Goal: Task Accomplishment & Management: Use online tool/utility

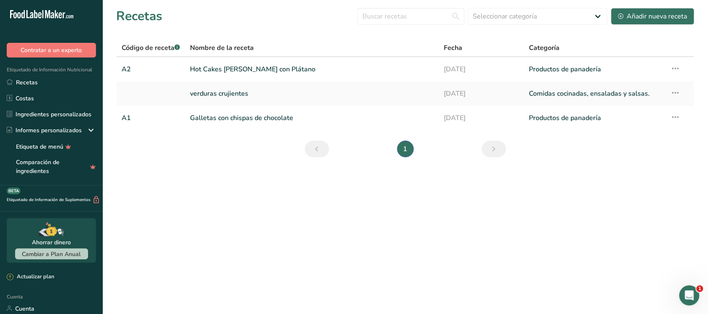
scroll to position [1, 0]
click at [248, 68] on font "Hot Cakes de Avena con Plátano" at bounding box center [252, 69] width 125 height 9
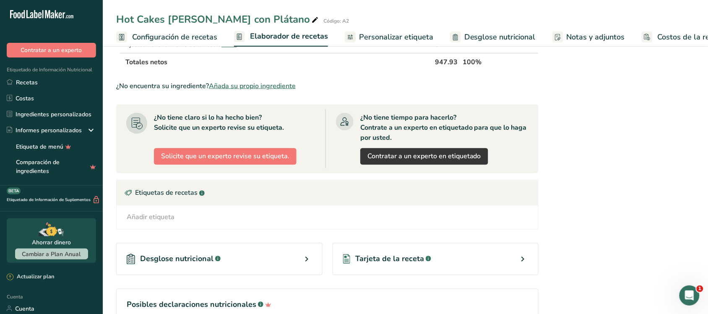
scroll to position [401, 0]
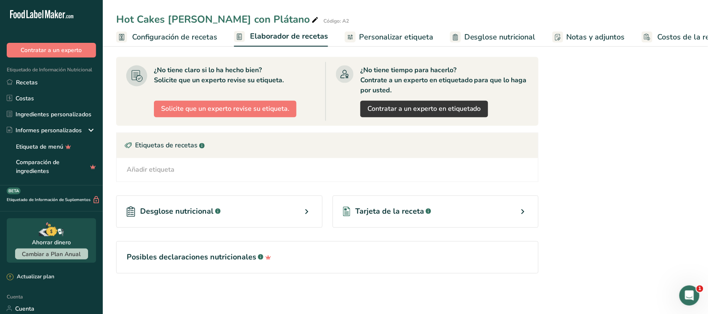
click at [221, 210] on div "Desglose nutricional .a-a{fill:#347362;}.b-a{fill:#fff;}" at bounding box center [219, 212] width 206 height 32
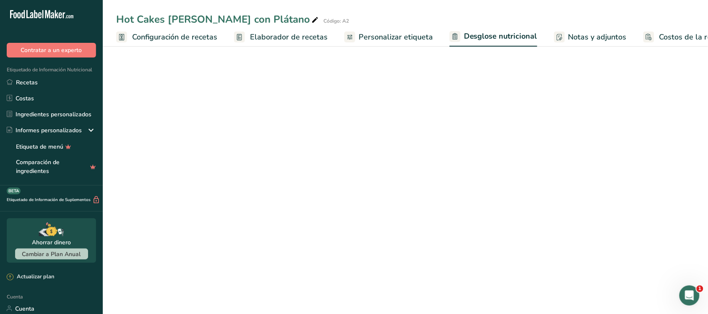
select select "Calories"
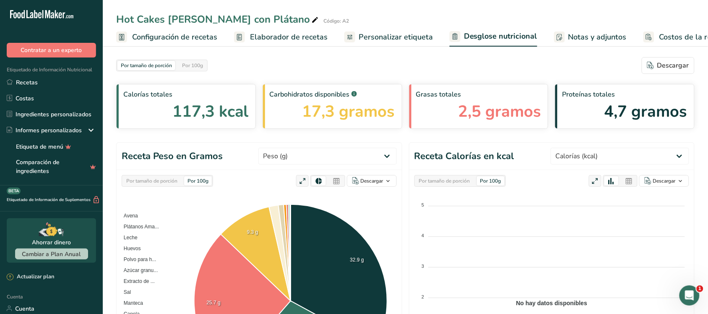
click at [202, 60] on div "Por tamaño de porción Por 100g" at bounding box center [161, 66] width 91 height 12
click at [202, 62] on font "Por 100g" at bounding box center [192, 65] width 21 height 7
click at [154, 63] on font "Por tamaño de porción" at bounding box center [146, 65] width 51 height 7
click at [336, 63] on div "Por tamaño de porción Por 100g Descargar" at bounding box center [405, 65] width 579 height 17
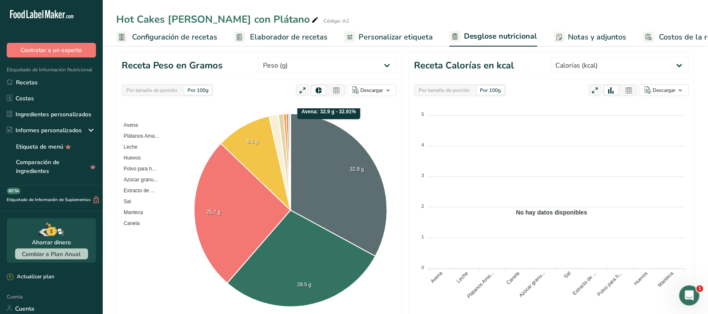
scroll to position [105, 0]
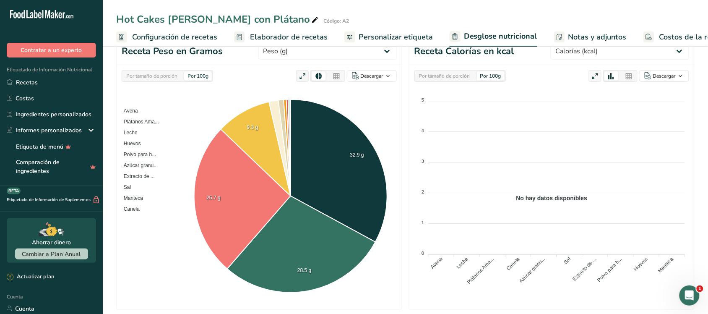
click at [158, 82] on div "Por tamaño de porción Por 100g" at bounding box center [167, 76] width 91 height 12
click at [164, 74] on font "Por tamaño de porción" at bounding box center [151, 76] width 51 height 7
click at [193, 74] on font "Por 100g" at bounding box center [198, 76] width 21 height 7
click at [164, 76] on font "Por tamaño de porción" at bounding box center [151, 76] width 51 height 7
click at [186, 76] on div "Por 100g" at bounding box center [198, 75] width 28 height 9
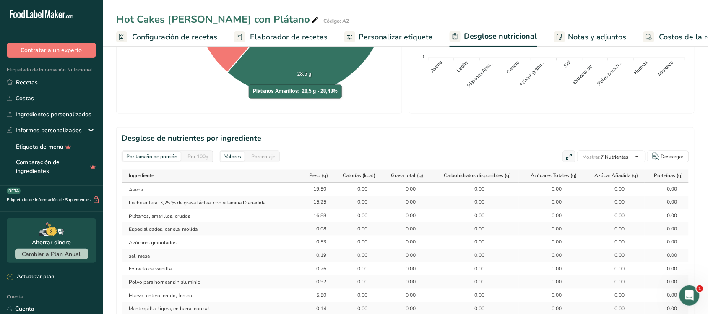
scroll to position [420, 0]
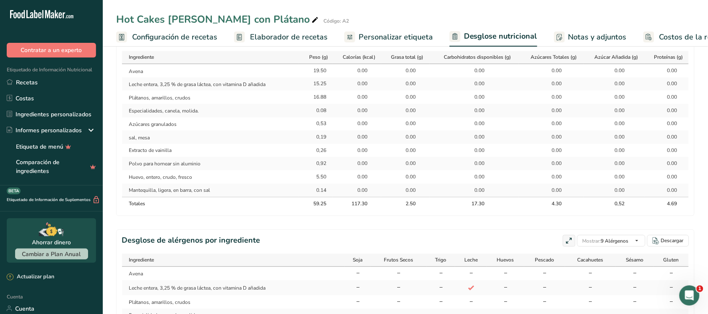
click at [211, 36] on font "Configuración de recetas" at bounding box center [174, 37] width 85 height 10
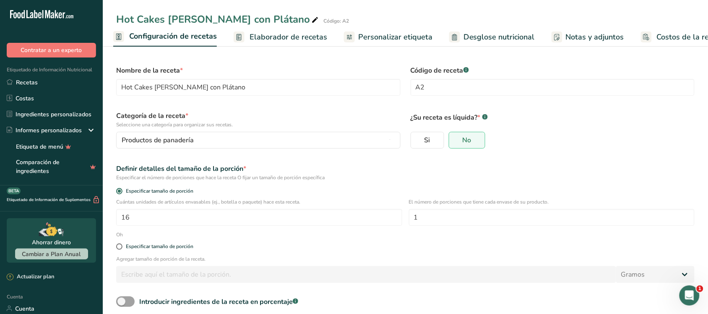
click at [269, 30] on link "Elaborador de recetas" at bounding box center [281, 37] width 94 height 19
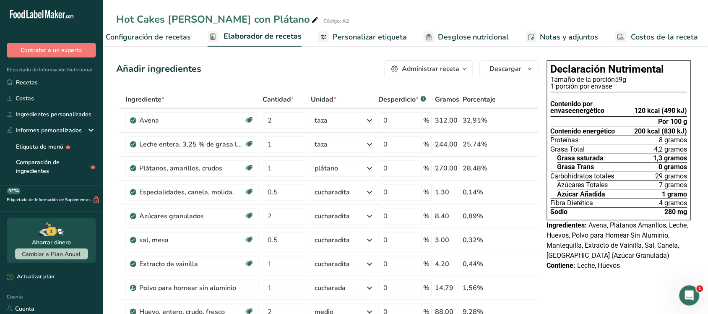
click at [185, 39] on font "Configuración de recetas" at bounding box center [148, 37] width 85 height 10
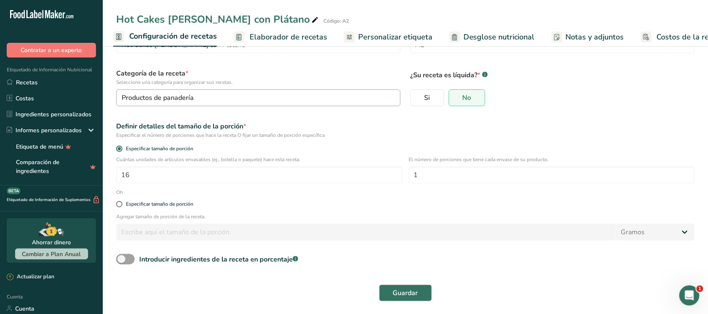
scroll to position [43, 0]
click at [263, 38] on font "Elaborador de recetas" at bounding box center [289, 37] width 78 height 10
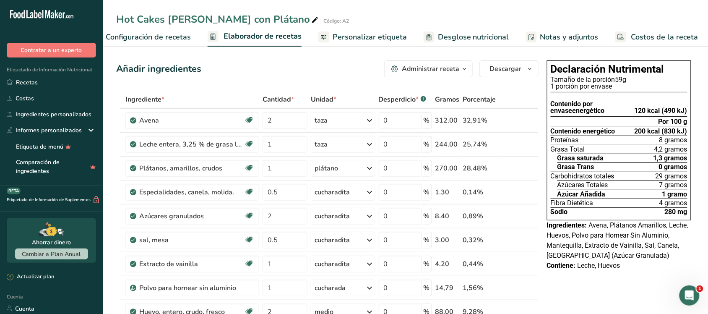
click at [180, 34] on font "Configuración de recetas" at bounding box center [148, 37] width 85 height 10
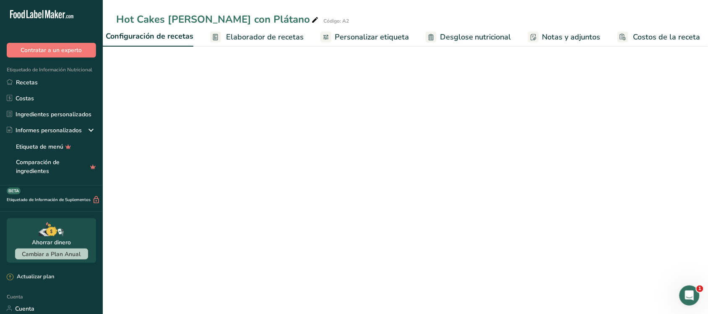
scroll to position [0, 3]
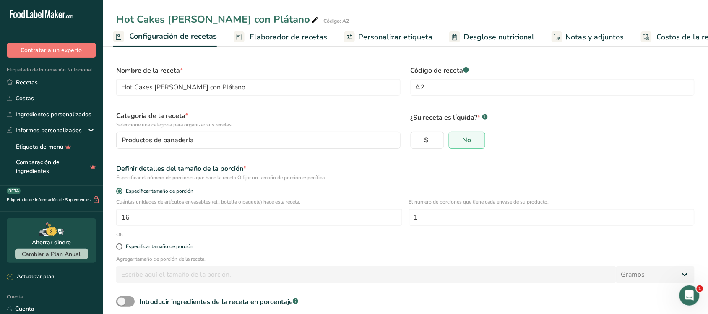
click at [257, 36] on font "Elaborador de recetas" at bounding box center [289, 37] width 78 height 10
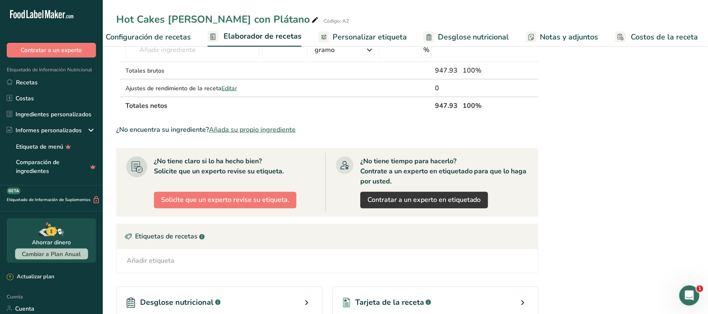
scroll to position [401, 0]
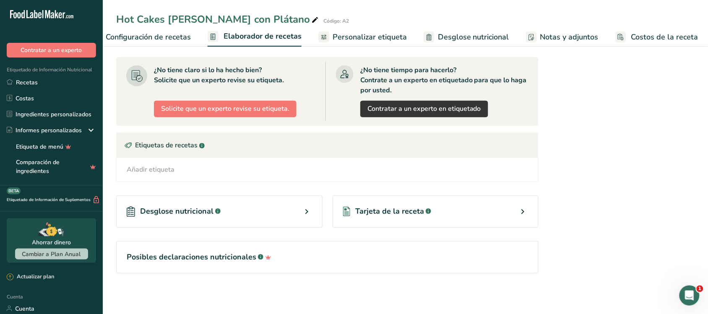
click at [524, 213] on icon at bounding box center [523, 211] width 10 height 15
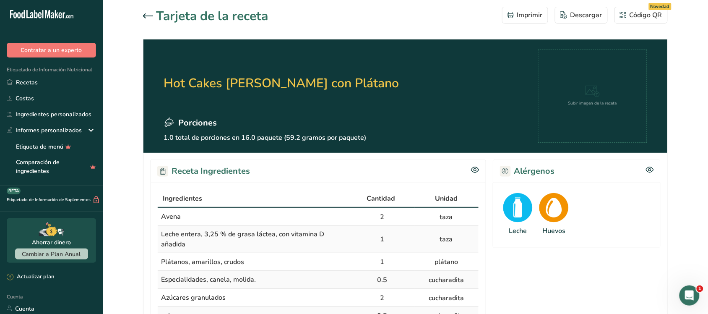
click at [149, 19] on div at bounding box center [149, 16] width 13 height 10
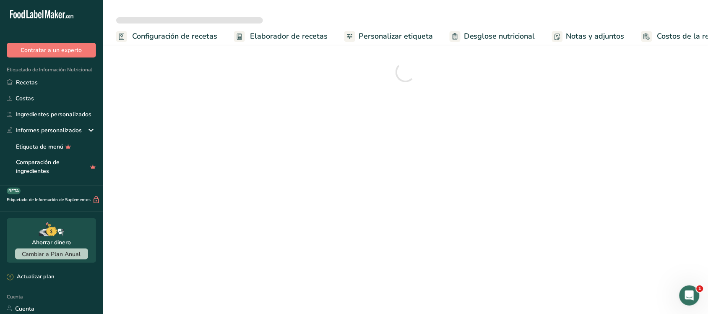
click at [661, 35] on font "Costos de la receta" at bounding box center [691, 36] width 67 height 10
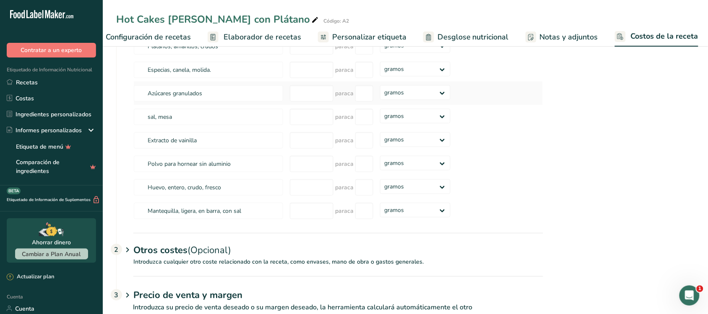
scroll to position [158, 0]
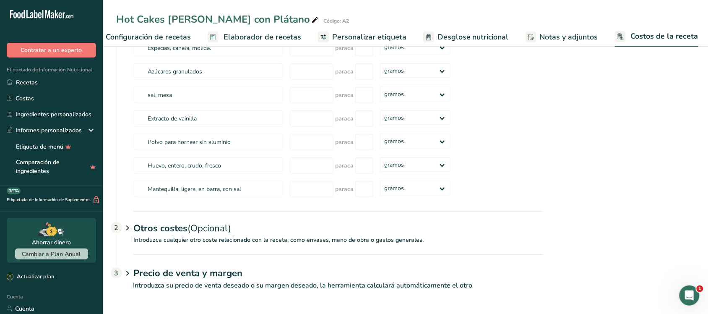
click at [128, 227] on icon at bounding box center [128, 228] width 10 height 16
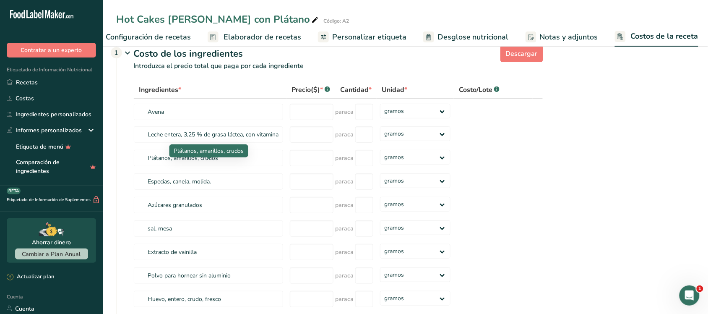
scroll to position [0, 0]
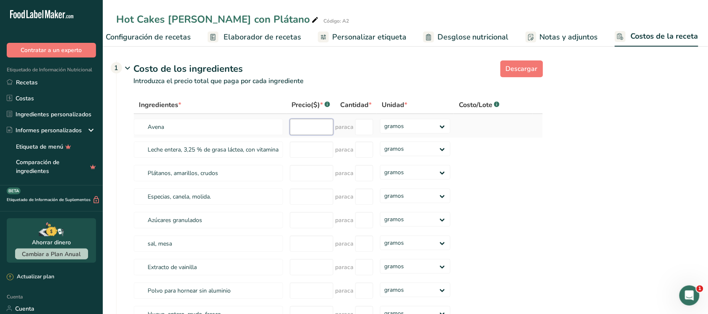
click at [297, 135] on input "number" at bounding box center [312, 127] width 44 height 16
click at [444, 133] on select "gramos kilogramo mg mcg libras onza" at bounding box center [415, 126] width 70 height 15
select select "1"
click at [380, 128] on select "gramos kilogramo mg mcg libras onza" at bounding box center [415, 126] width 70 height 15
click at [315, 133] on input "number" at bounding box center [312, 127] width 44 height 16
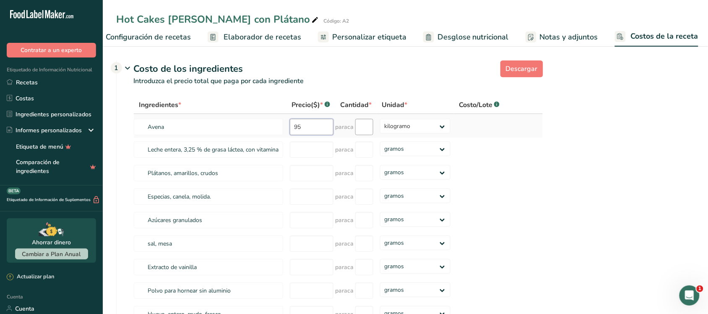
type input "95"
click at [365, 134] on input "number" at bounding box center [364, 127] width 18 height 16
type input "2"
click at [324, 157] on div "Ingredientes * Precio($) * .a-a{fill:#347362;}.b-a{fill:#fff;} Cantidad * Unida…" at bounding box center [338, 222] width 410 height 253
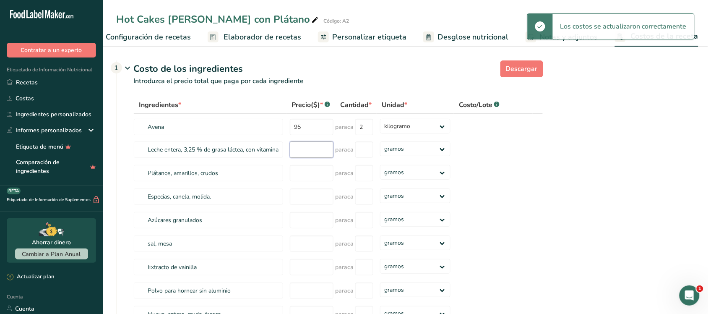
select select
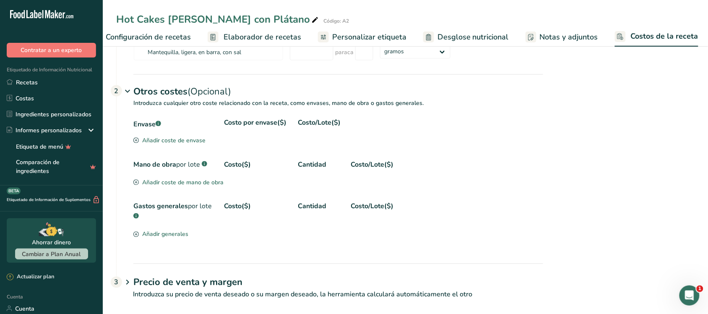
scroll to position [305, 0]
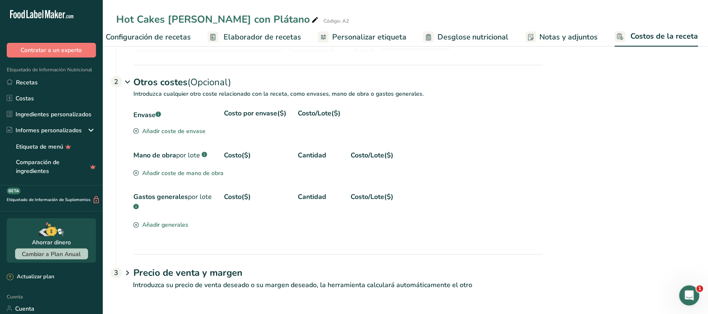
click at [137, 275] on font "Precio de venta y margen" at bounding box center [187, 273] width 109 height 13
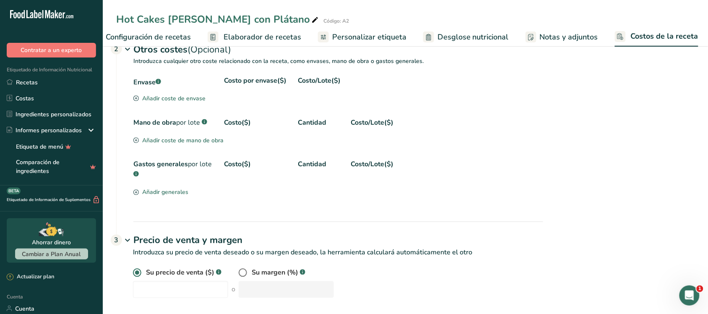
scroll to position [345, 0]
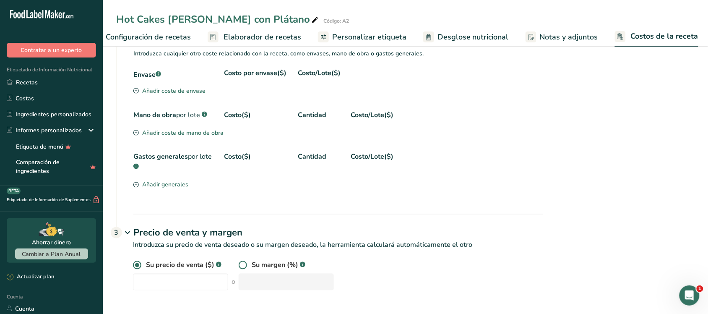
click at [240, 266] on span at bounding box center [243, 265] width 8 height 8
click at [240, 266] on input "radio" at bounding box center [241, 265] width 5 height 5
radio input "true"
radio input "false"
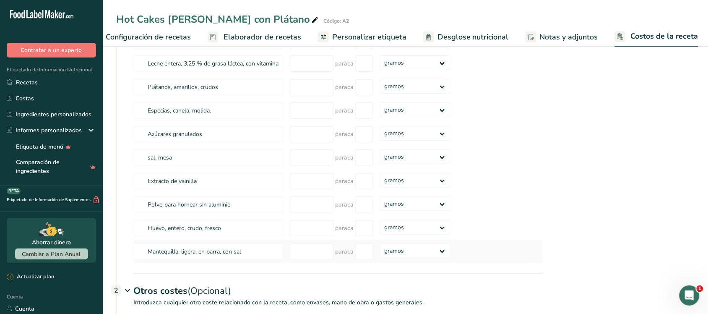
scroll to position [31, 0]
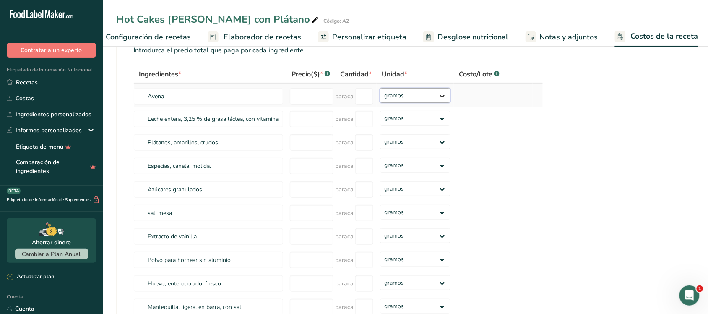
click at [424, 103] on select "gramos kilogramo mg mcg libras onza" at bounding box center [415, 95] width 70 height 15
select select "1"
click at [380, 97] on select "gramos kilogramo mg mcg libras onza" at bounding box center [415, 95] width 70 height 15
click at [315, 104] on input "number" at bounding box center [312, 96] width 44 height 16
type input "95"
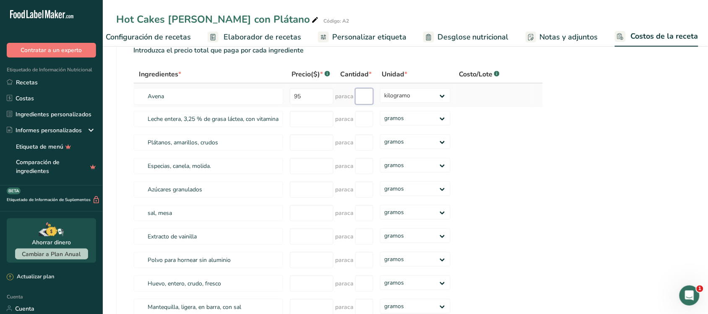
click at [357, 104] on input "number" at bounding box center [364, 96] width 18 height 16
type input "2"
click at [320, 129] on div "Ingredientes * Precio($) * .a-a{fill:#347362;}.b-a{fill:#fff;} Cantidad * Unida…" at bounding box center [338, 191] width 410 height 253
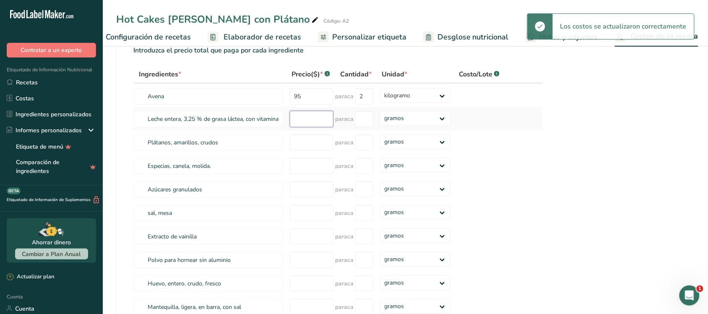
click at [320, 127] on input "number" at bounding box center [312, 119] width 44 height 16
type input "4"
select select
type input "4"
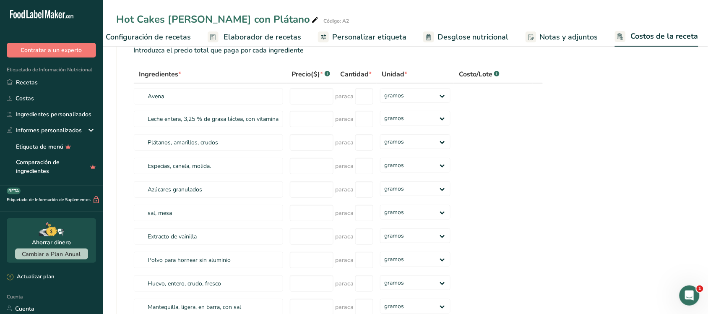
click at [237, 37] on font "Elaborador de recetas" at bounding box center [263, 37] width 78 height 10
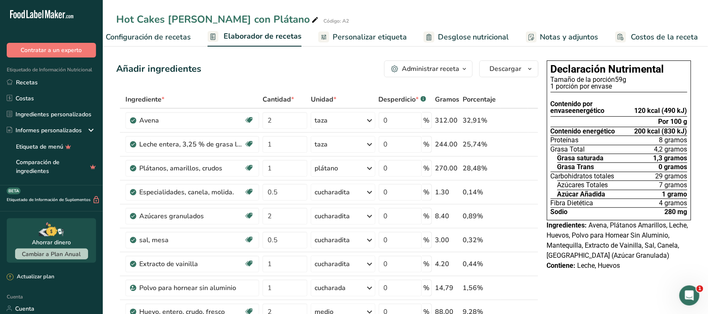
click at [168, 42] on span "Configuración de recetas" at bounding box center [148, 36] width 85 height 11
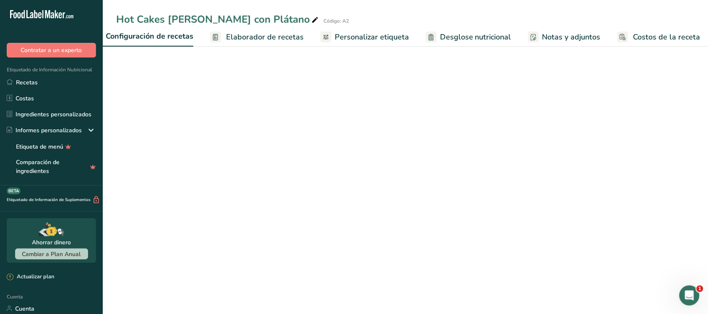
scroll to position [0, 3]
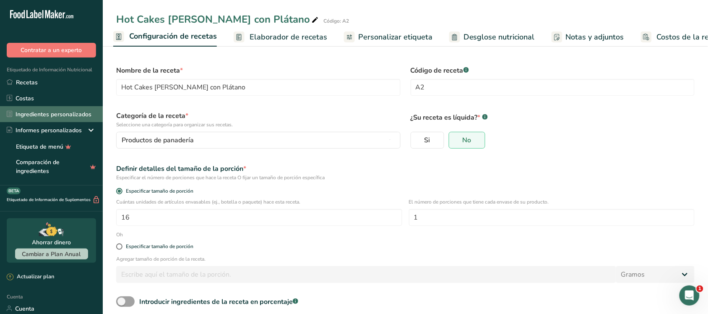
click at [43, 110] on font "Ingredientes personalizados" at bounding box center [54, 114] width 76 height 8
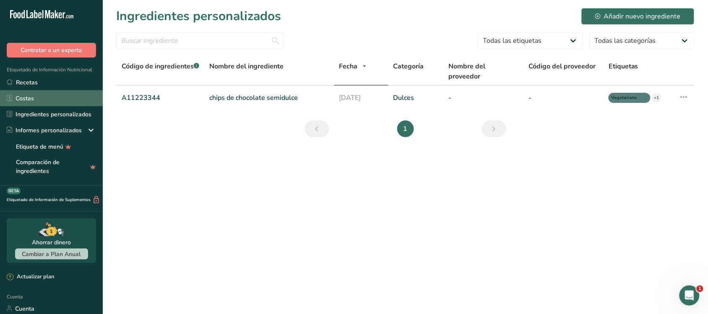
click at [42, 105] on link "Costas" at bounding box center [51, 98] width 103 height 16
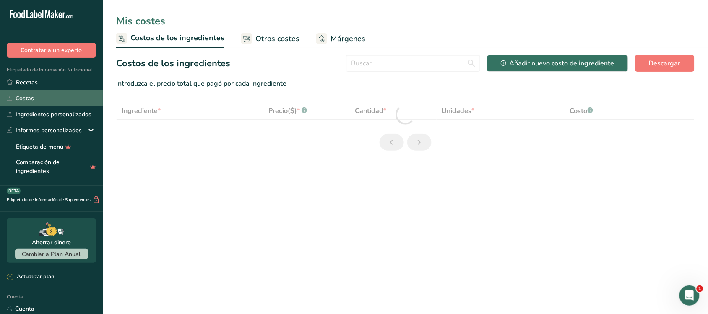
select select "1"
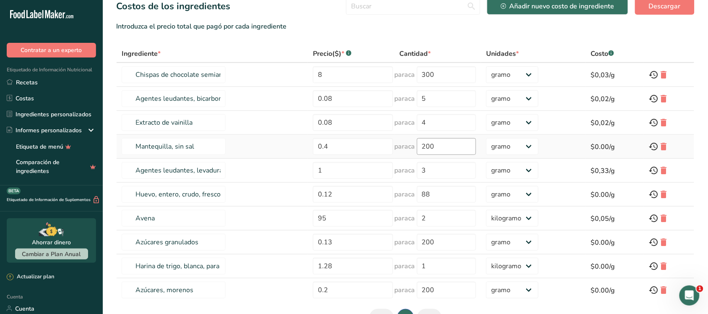
scroll to position [5, 0]
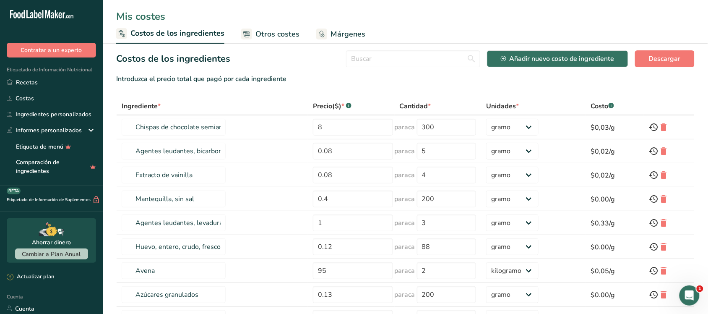
click at [278, 32] on font "Otros costes" at bounding box center [278, 34] width 44 height 10
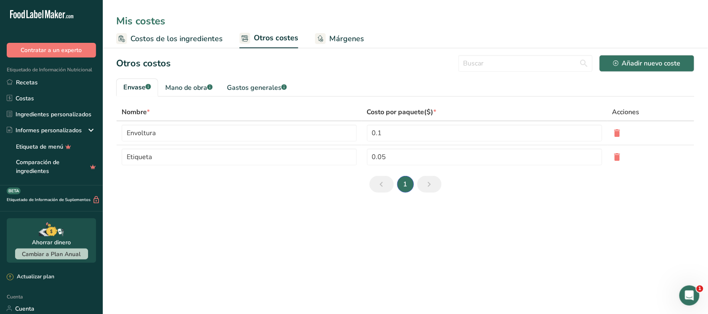
click at [196, 34] on font "Costos de los ingredientes" at bounding box center [176, 39] width 92 height 10
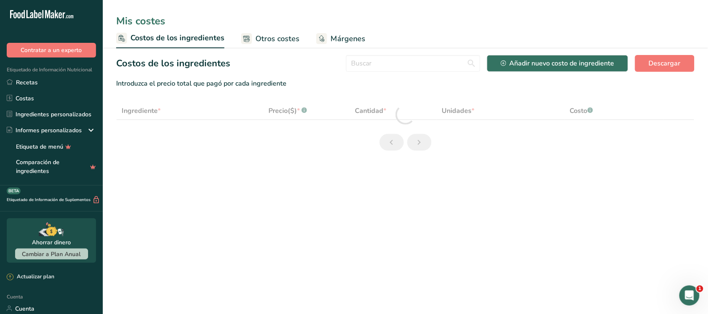
select select "1"
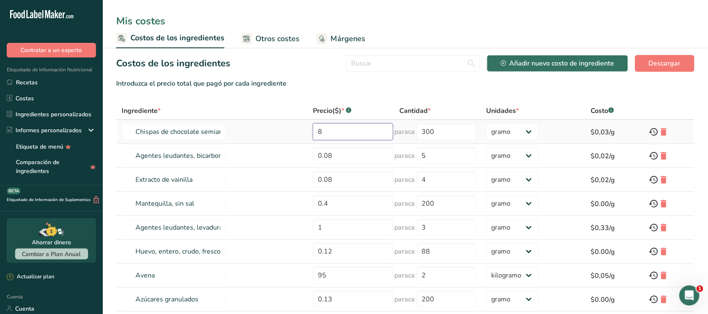
drag, startPoint x: 328, startPoint y: 127, endPoint x: 313, endPoint y: 125, distance: 15.2
click at [313, 125] on input "8" at bounding box center [353, 131] width 80 height 17
click at [523, 130] on section "Costos de los ingredientes Añadir nuevo costo de ingrediente Descargar Introduz…" at bounding box center [405, 222] width 605 height 348
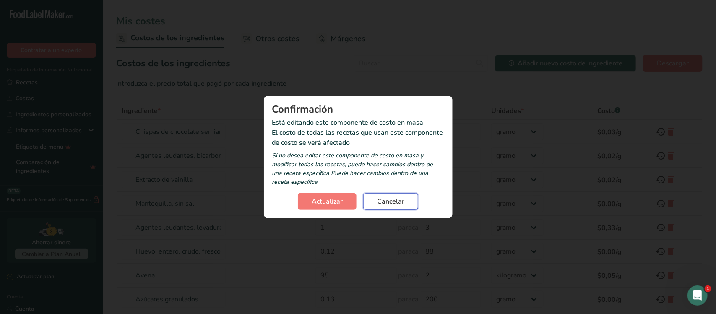
drag, startPoint x: 389, startPoint y: 206, endPoint x: 387, endPoint y: 202, distance: 4.7
click at [389, 206] on span "Cancelar" at bounding box center [390, 201] width 27 height 10
click at [387, 202] on font "Cancelar" at bounding box center [390, 201] width 27 height 9
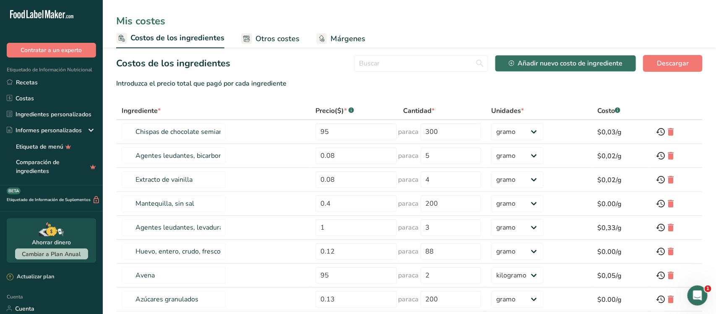
type input "8"
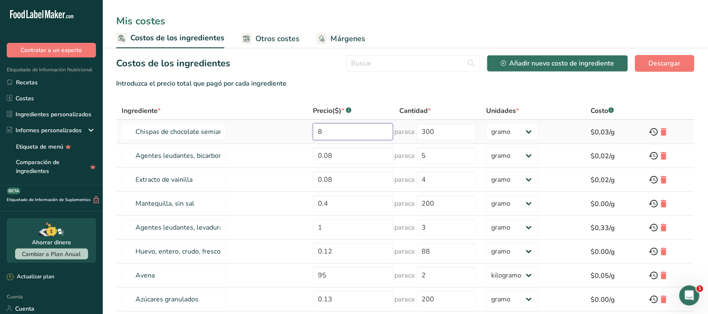
click at [357, 123] on input "8" at bounding box center [353, 131] width 80 height 17
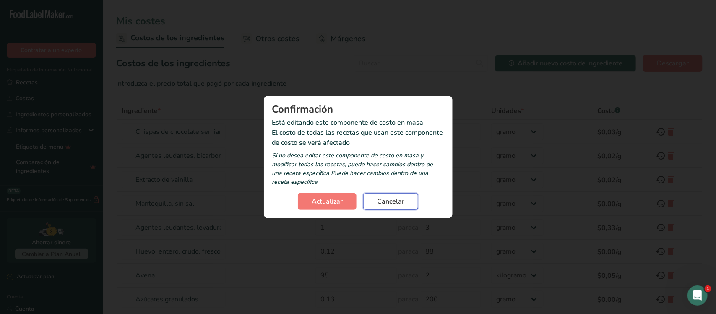
click at [383, 201] on font "Cancelar" at bounding box center [390, 201] width 27 height 9
type input "8"
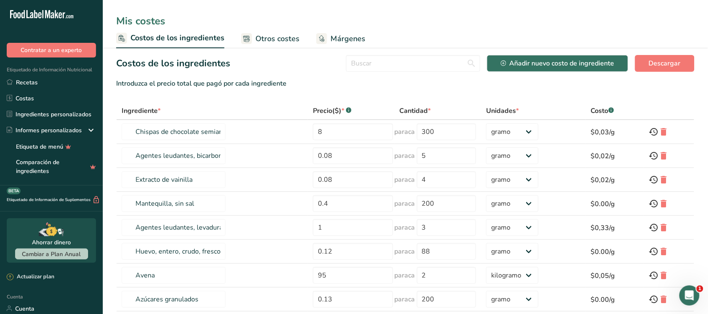
click at [264, 65] on div "Costos de los ingredientes Añadir nuevo costo de ingrediente Descargar" at bounding box center [405, 63] width 579 height 17
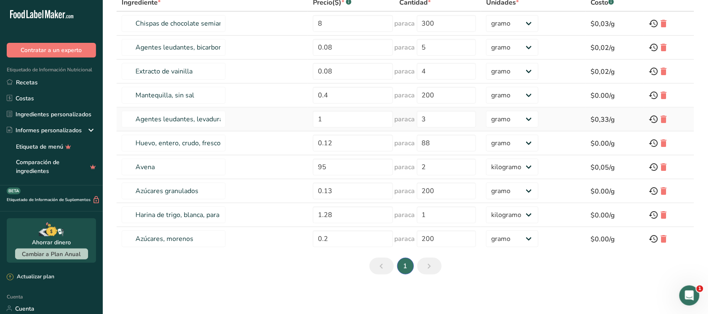
scroll to position [110, 0]
click at [49, 76] on link "Recetas" at bounding box center [51, 82] width 103 height 16
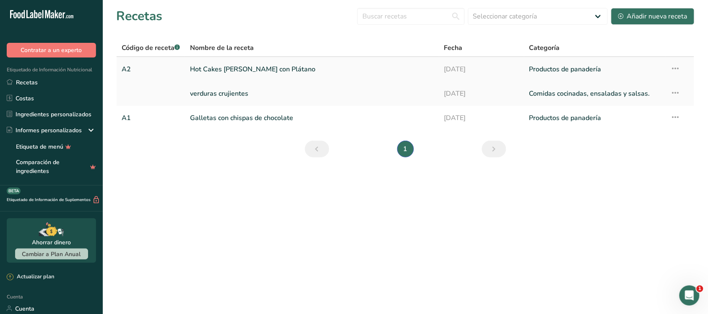
click at [244, 61] on link "Hot Cakes de Avena con Plátano" at bounding box center [312, 69] width 244 height 18
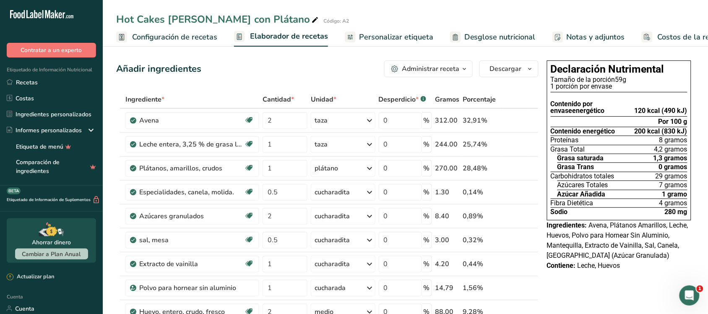
click at [658, 36] on font "Costos de la receta" at bounding box center [691, 37] width 67 height 10
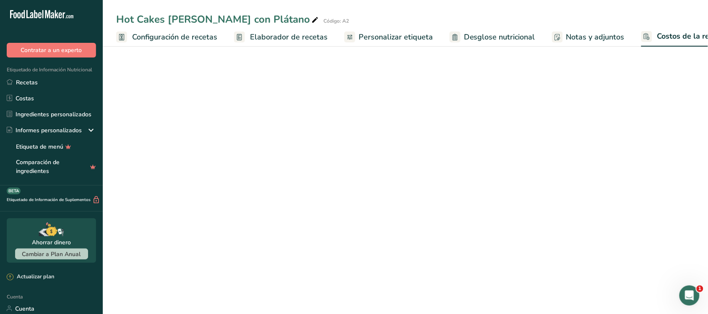
scroll to position [0, 26]
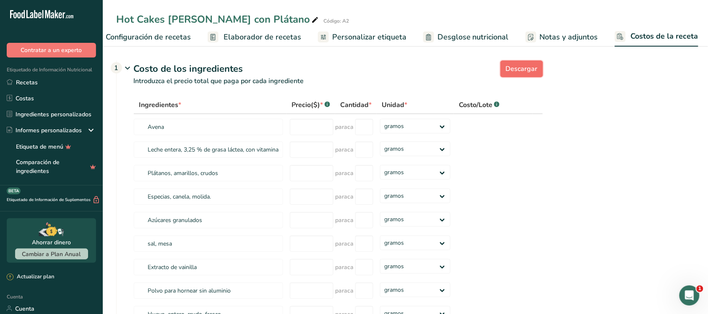
click at [531, 65] on font "Descargar" at bounding box center [522, 68] width 32 height 9
click at [437, 133] on select "gramos kilogramo mg mcg libras onza" at bounding box center [415, 126] width 70 height 15
select select "1"
click at [380, 128] on select "gramos kilogramo mg mcg libras onza" at bounding box center [415, 126] width 70 height 15
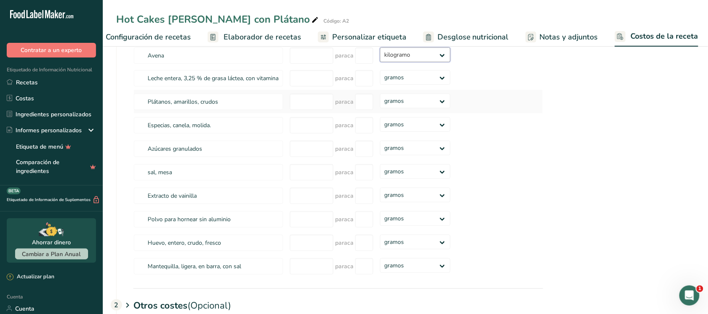
scroll to position [158, 0]
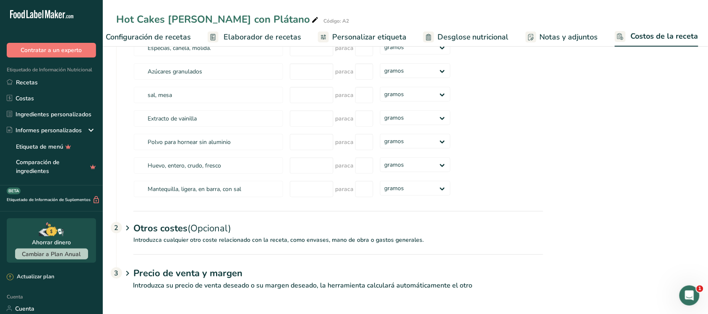
click at [128, 227] on icon at bounding box center [128, 228] width 10 height 16
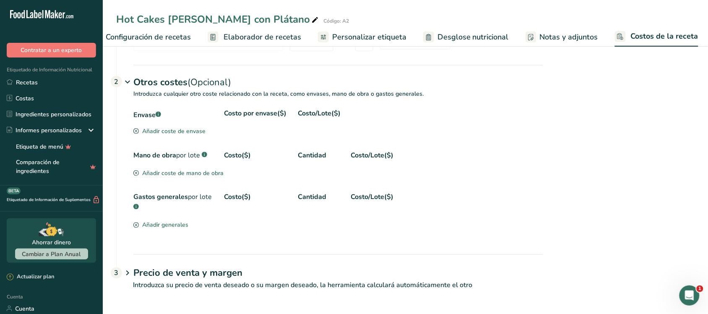
scroll to position [305, 0]
click at [136, 276] on font "Precio de venta y margen" at bounding box center [187, 273] width 109 height 13
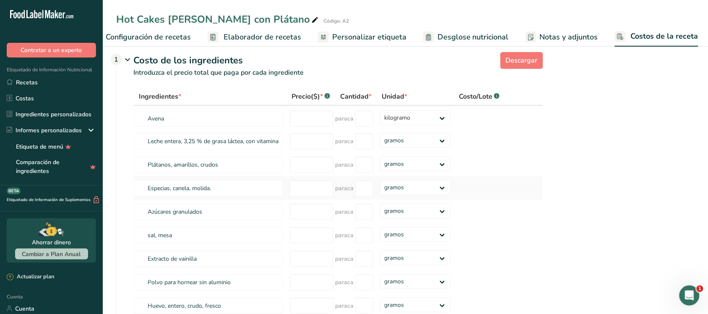
scroll to position [0, 0]
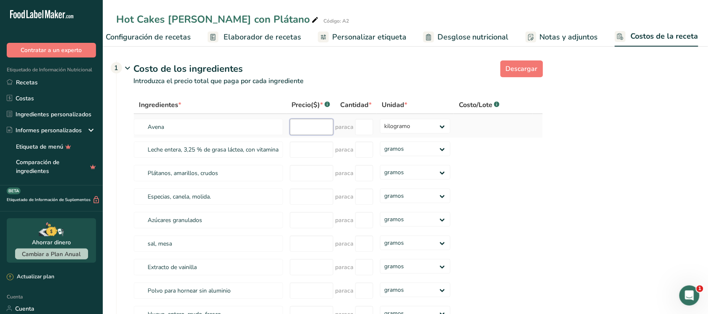
click at [307, 135] on input "number" at bounding box center [312, 127] width 44 height 16
type input "95"
click at [364, 135] on input "number" at bounding box center [364, 127] width 18 height 16
type input "2"
click at [324, 155] on div "Ingredientes * Precio($) * .a-a{fill:#347362;}.b-a{fill:#fff;} Cantidad * Unida…" at bounding box center [338, 222] width 410 height 253
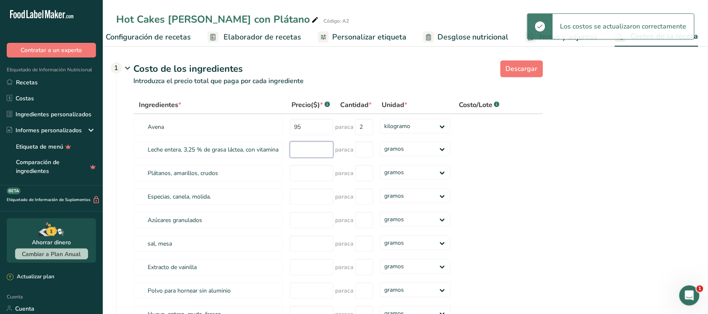
select select
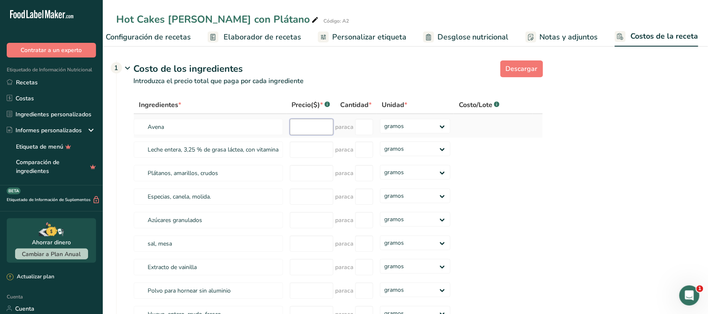
click at [324, 129] on input "number" at bounding box center [312, 127] width 44 height 16
click at [355, 72] on div "Costo de los ingredientes 1" at bounding box center [338, 69] width 410 height 14
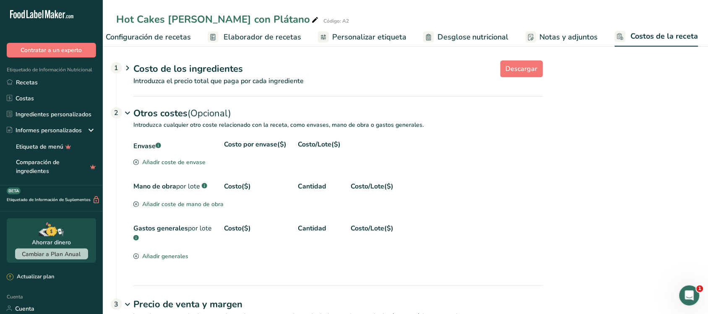
click at [168, 70] on font "Costo de los ingredientes" at bounding box center [188, 69] width 110 height 13
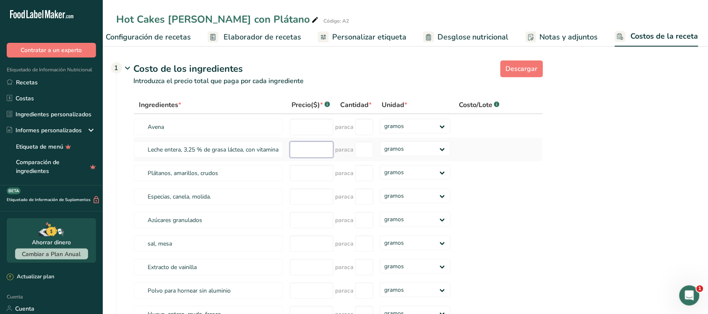
click at [315, 158] on input "number" at bounding box center [312, 149] width 44 height 16
click at [402, 156] on select "gramos kilogramo mg mcg libras onza" at bounding box center [415, 148] width 70 height 15
click at [490, 161] on td at bounding box center [493, 149] width 79 height 23
click at [494, 131] on td at bounding box center [493, 125] width 79 height 23
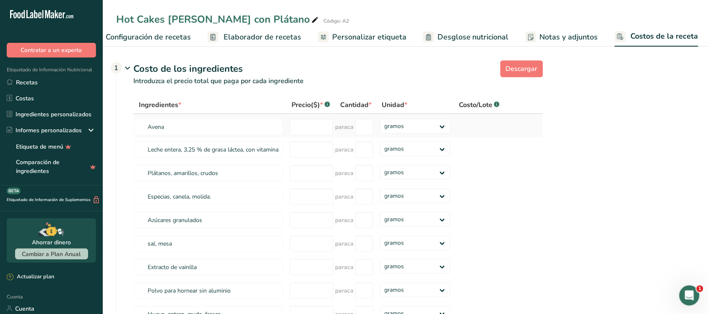
click at [494, 131] on td at bounding box center [493, 125] width 79 height 23
click at [317, 130] on input "number" at bounding box center [312, 127] width 44 height 16
type input "95"
click at [371, 130] on input "number" at bounding box center [364, 127] width 18 height 16
type input "2"
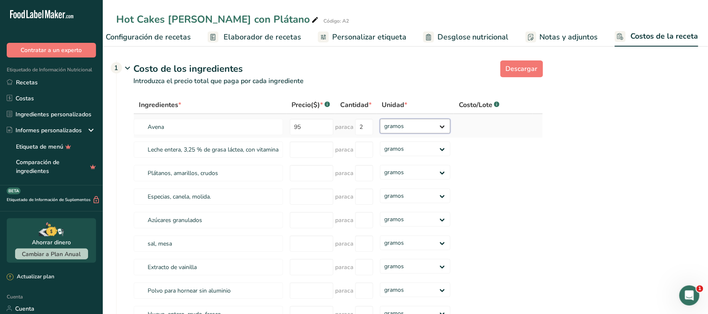
click at [391, 134] on div "Ingredientes * Precio($) * .a-a{fill:#347362;}.b-a{fill:#fff;} Cantidad * Unida…" at bounding box center [338, 222] width 410 height 253
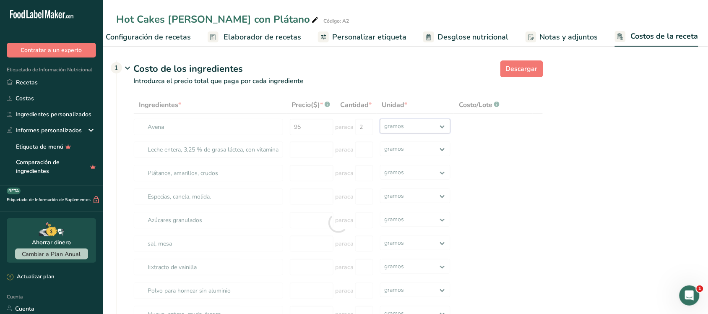
select select "1"
drag, startPoint x: 391, startPoint y: 134, endPoint x: 399, endPoint y: 143, distance: 11.9
click at [380, 128] on select "gramos kilogramo mg mcg libras onza" at bounding box center [415, 126] width 70 height 15
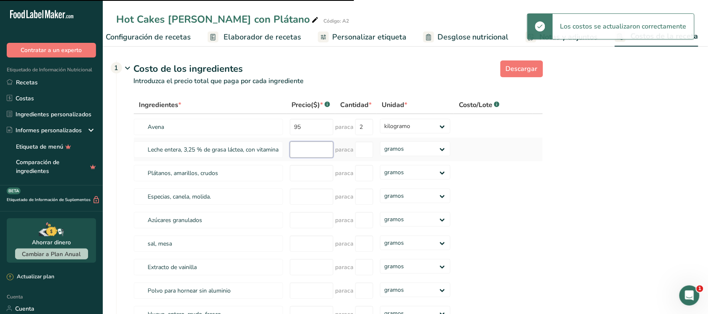
click at [311, 158] on input "number" at bounding box center [312, 149] width 44 height 16
select select
type input "1"
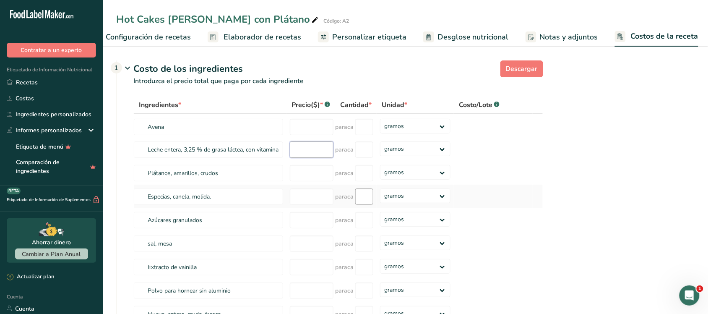
scroll to position [210, 0]
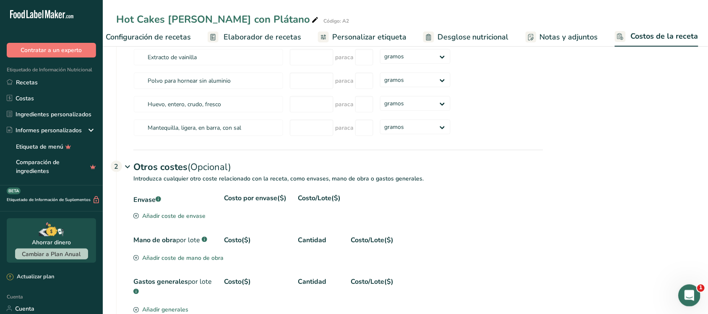
drag, startPoint x: 689, startPoint y: 292, endPoint x: 694, endPoint y: 289, distance: 5.5
click at [691, 291] on icon "Abrir Intercom Messenger" at bounding box center [688, 294] width 14 height 14
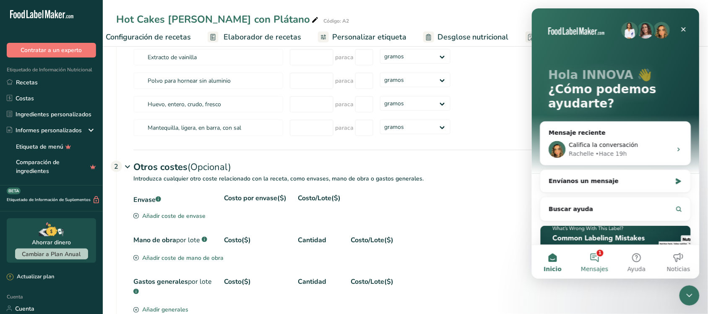
click at [605, 258] on button "1 Mensajes" at bounding box center [595, 262] width 42 height 34
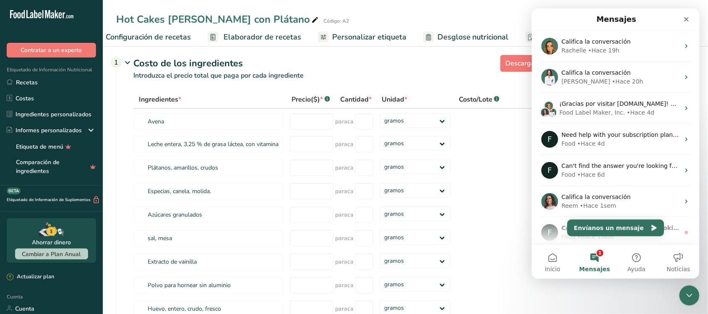
scroll to position [0, 0]
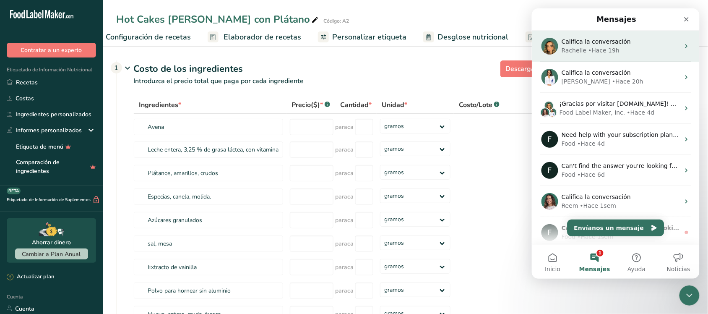
click at [599, 41] on span "Califica la conversación" at bounding box center [595, 41] width 69 height 7
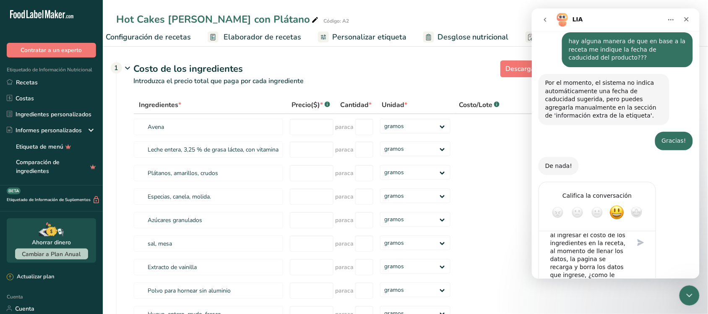
scroll to position [26, 0]
type textarea "Buen día, estoy presentando un problema al ingresar el costo de los ingrediente…"
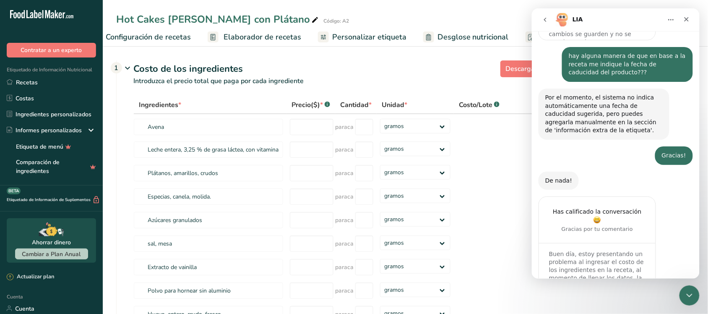
scroll to position [595, 0]
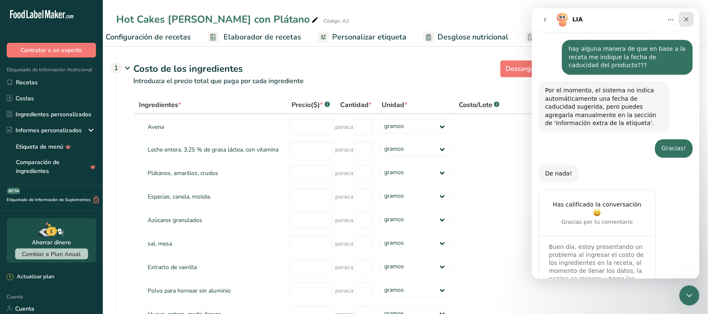
click at [688, 16] on icon "Cerrar" at bounding box center [686, 19] width 7 height 7
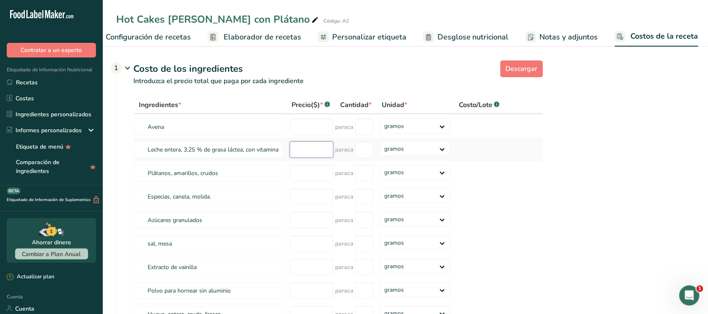
click at [303, 156] on input "number" at bounding box center [312, 149] width 44 height 16
type input "8"
click at [396, 156] on select "gramos kilogramo mg mcg libras onza" at bounding box center [415, 148] width 70 height 15
drag, startPoint x: 464, startPoint y: 212, endPoint x: 428, endPoint y: 193, distance: 40.2
click at [464, 208] on td at bounding box center [493, 196] width 79 height 23
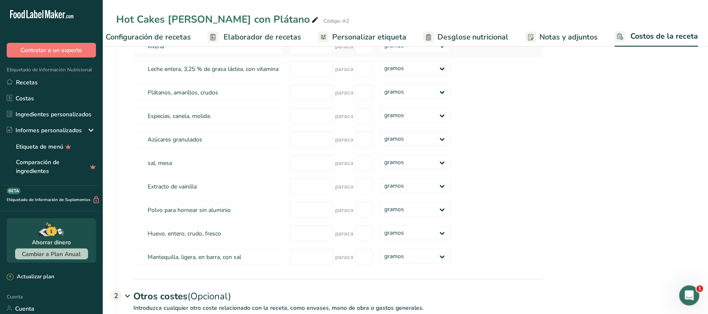
scroll to position [0, 0]
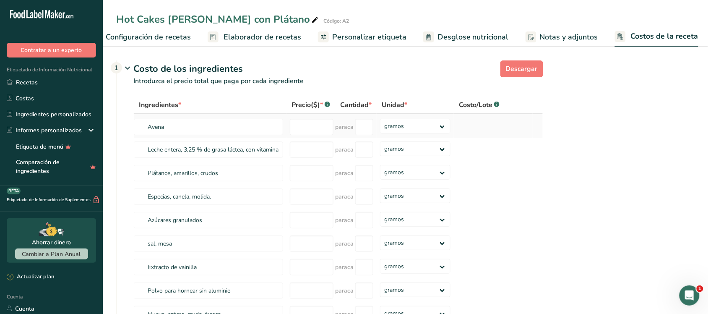
click at [472, 138] on td at bounding box center [493, 125] width 79 height 23
click at [473, 137] on td at bounding box center [493, 125] width 79 height 23
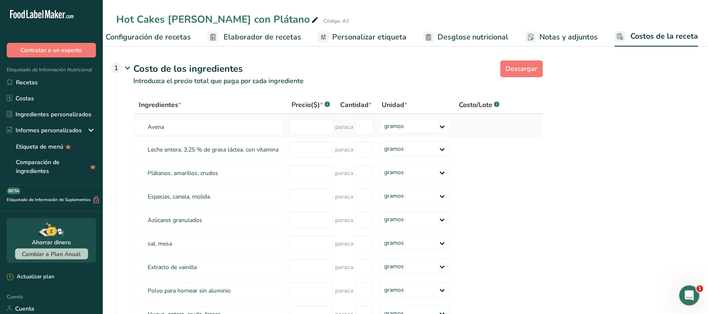
click at [473, 138] on td at bounding box center [493, 125] width 79 height 23
click at [466, 159] on td at bounding box center [493, 149] width 79 height 23
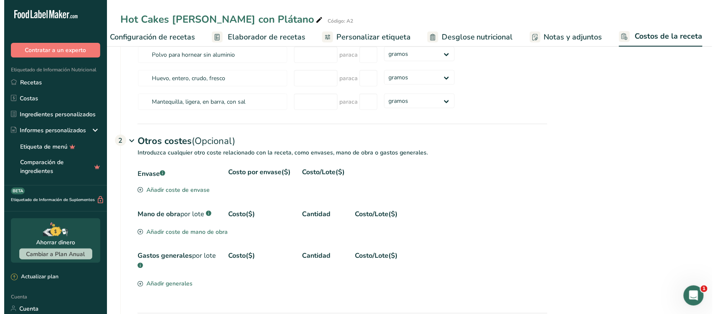
scroll to position [240, 0]
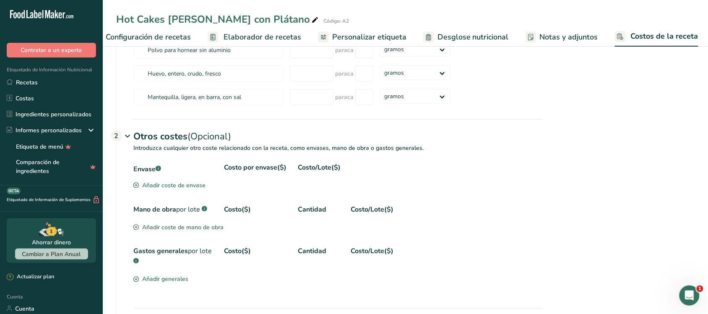
click at [158, 189] on font "Añadir coste de envase" at bounding box center [173, 185] width 63 height 8
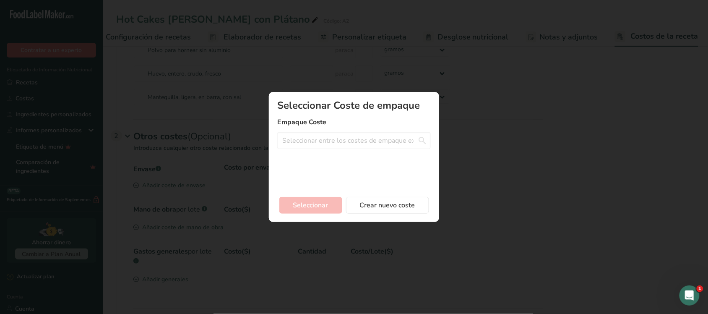
scroll to position [0, 19]
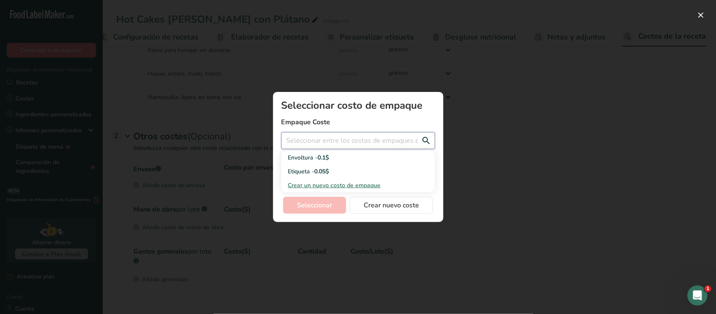
click at [324, 147] on input "Agregar nuevo modal de costo de receta" at bounding box center [359, 140] width 154 height 17
click at [338, 158] on div "Envoltura - 0.1$" at bounding box center [351, 157] width 127 height 9
type input "Envoltura - 0.1$"
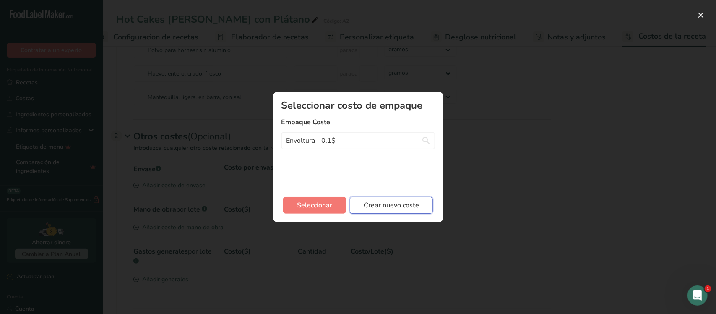
click at [371, 209] on font "Crear nuevo coste" at bounding box center [391, 205] width 55 height 9
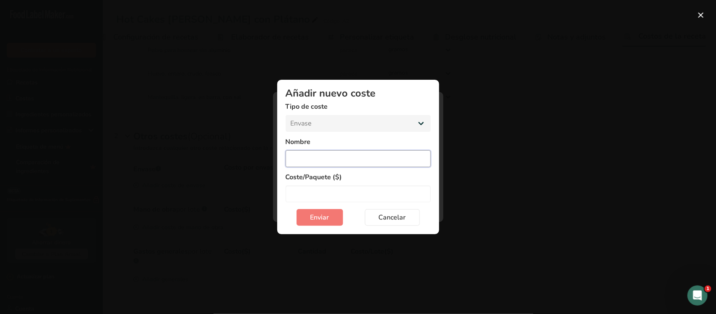
click at [340, 156] on input "Add New Cost Modal" at bounding box center [358, 158] width 145 height 17
click at [405, 215] on span "Cancelar" at bounding box center [392, 217] width 27 height 10
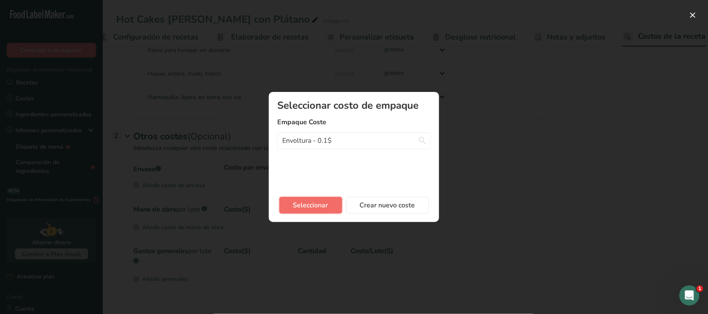
click at [331, 212] on button "Seleccionar" at bounding box center [310, 205] width 63 height 17
click at [331, 208] on button "Seleccionar" at bounding box center [310, 205] width 63 height 17
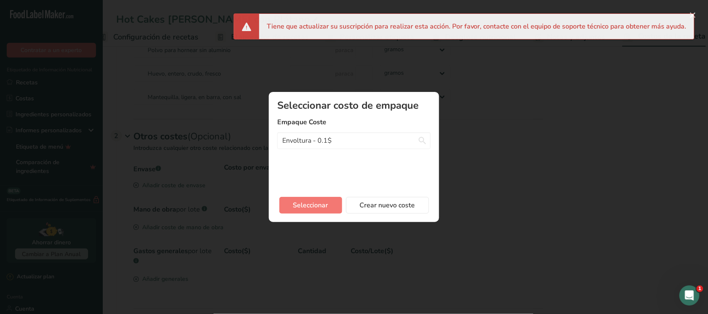
click at [543, 63] on div "Agregar nuevo modal de costo de receta" at bounding box center [354, 157] width 708 height 314
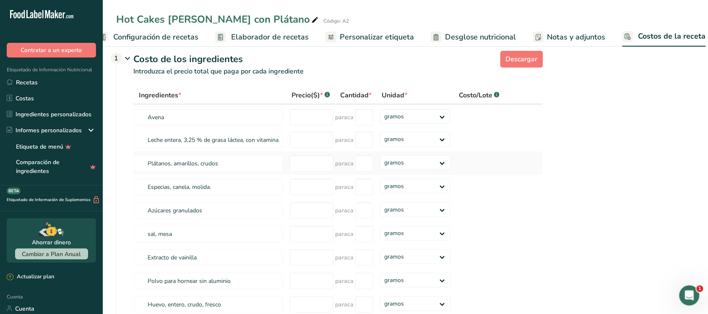
scroll to position [0, 0]
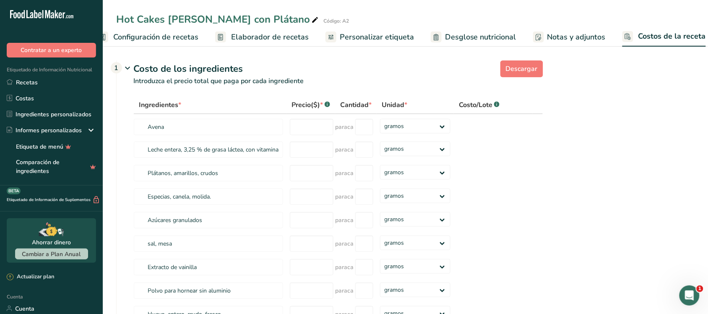
click at [537, 40] on rect at bounding box center [538, 36] width 11 height 11
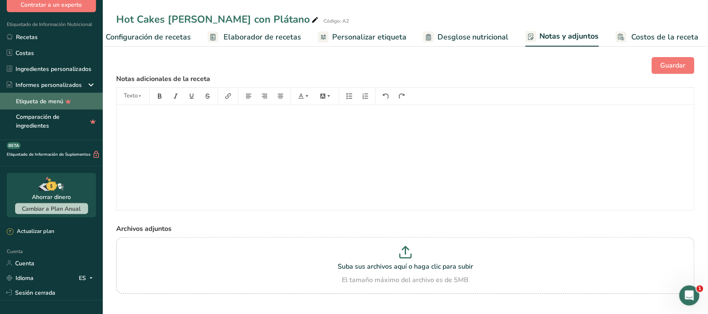
scroll to position [91, 0]
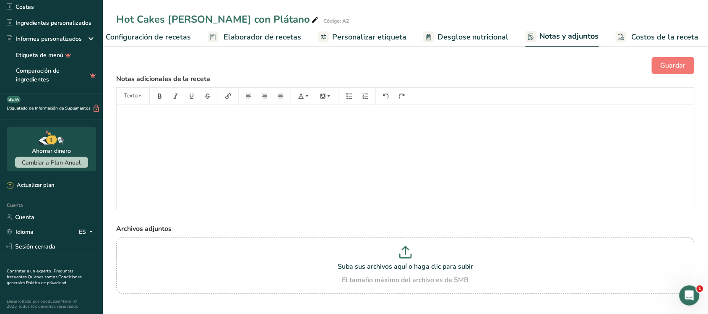
click at [232, 34] on font "Elaborador de recetas" at bounding box center [263, 37] width 78 height 10
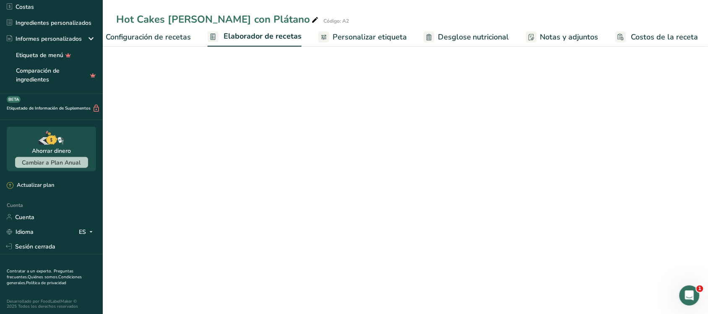
click at [343, 34] on font "Personalizar etiqueta" at bounding box center [370, 37] width 74 height 10
click at [466, 34] on font "Desglose nutricional" at bounding box center [473, 37] width 71 height 10
click at [578, 33] on font "Notas y adjuntos" at bounding box center [569, 37] width 58 height 10
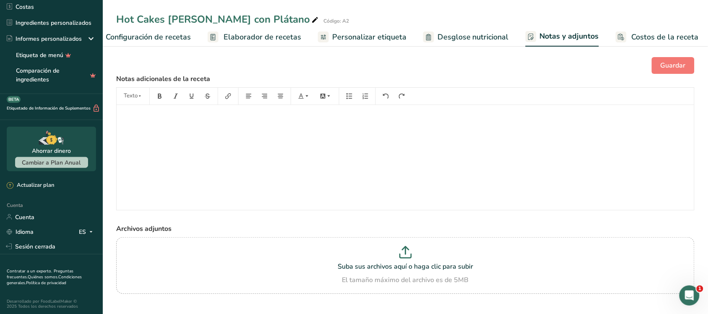
click at [649, 34] on font "Costos de la receta" at bounding box center [665, 37] width 67 height 10
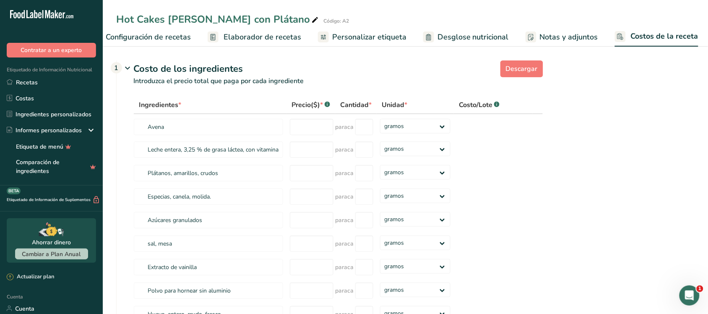
click at [127, 73] on icon at bounding box center [128, 68] width 10 height 16
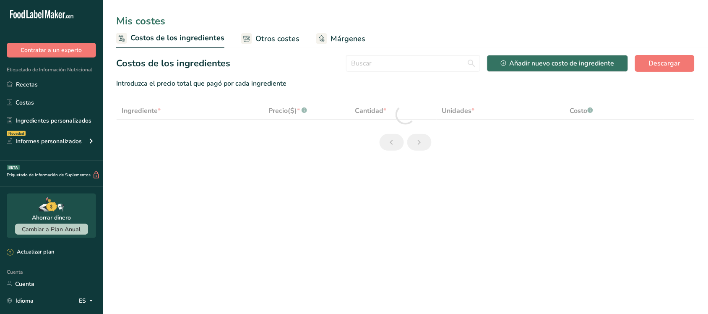
select select "1"
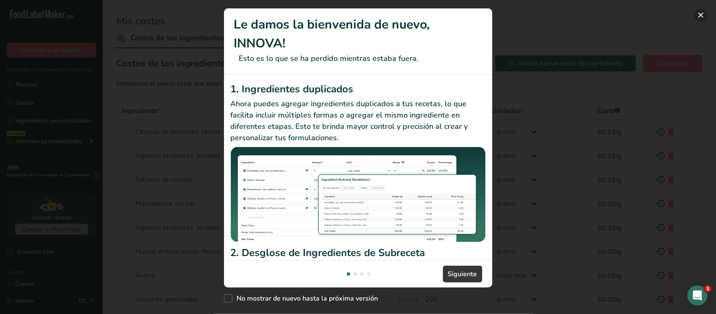
click at [699, 14] on button "Nuevas funciones" at bounding box center [700, 14] width 13 height 13
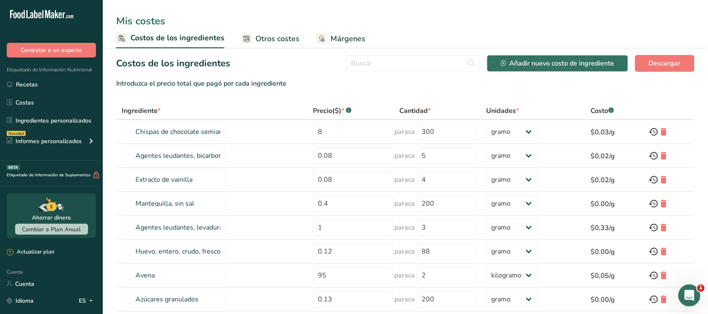
click at [686, 304] on div "Abrir Intercom Messenger" at bounding box center [688, 294] width 28 height 28
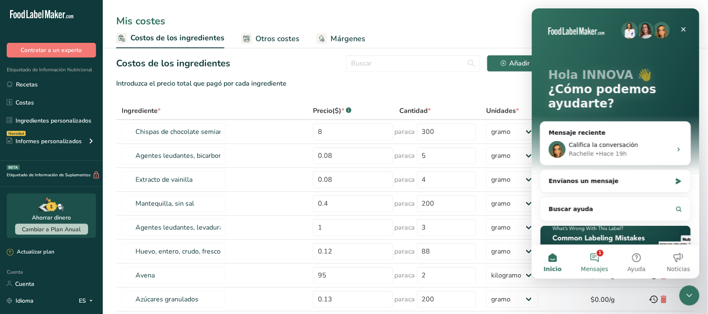
click at [601, 268] on font "Mensajes" at bounding box center [594, 268] width 27 height 7
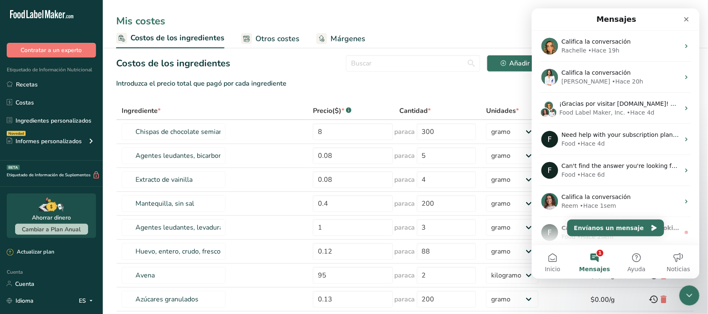
click at [458, 29] on ul "Costos de los ingredientes Otros costes Márgenes" at bounding box center [405, 39] width 605 height 20
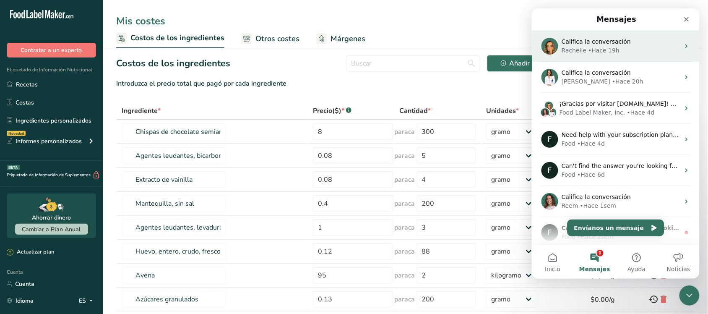
click at [596, 42] on span "Califica la conversación" at bounding box center [595, 41] width 69 height 7
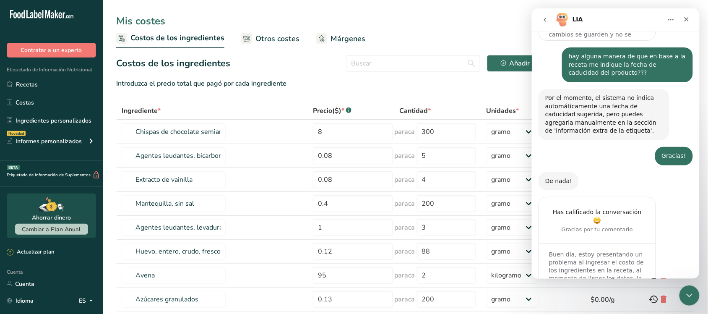
scroll to position [595, 0]
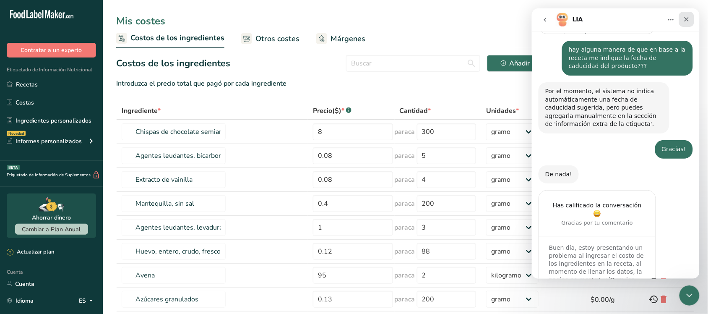
click at [686, 23] on div "Cerrar" at bounding box center [686, 18] width 15 height 15
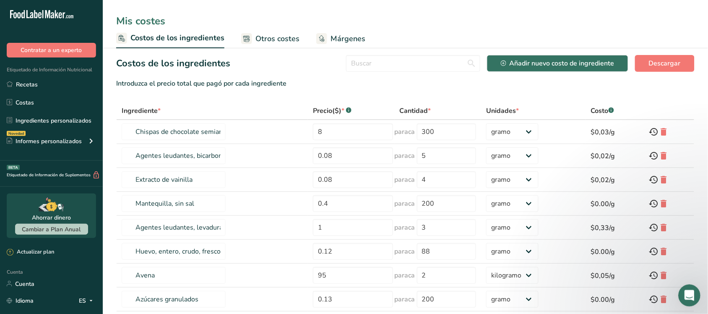
click at [682, 288] on div "Abrir Intercom Messenger" at bounding box center [688, 294] width 28 height 28
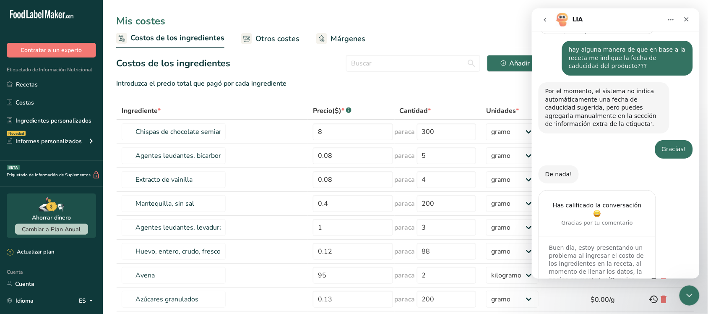
click at [547, 25] on button "volver" at bounding box center [545, 19] width 16 height 16
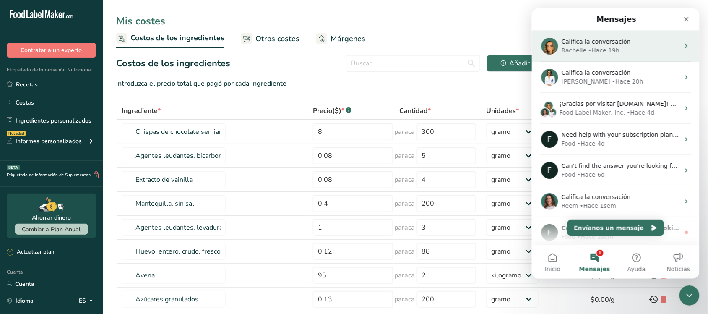
scroll to position [0, 0]
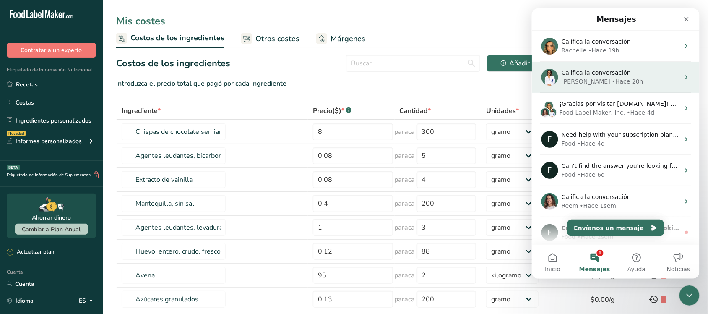
click at [612, 81] on div "• Hace 20h" at bounding box center [627, 81] width 31 height 9
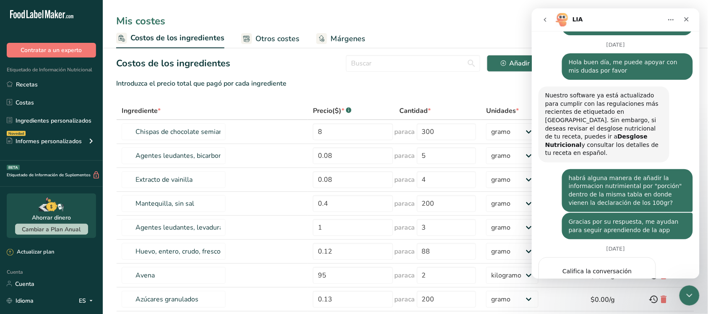
scroll to position [549, 0]
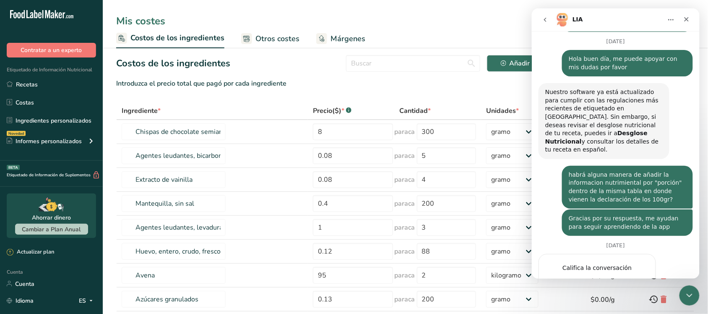
click at [542, 18] on icon "go back" at bounding box center [545, 19] width 7 height 7
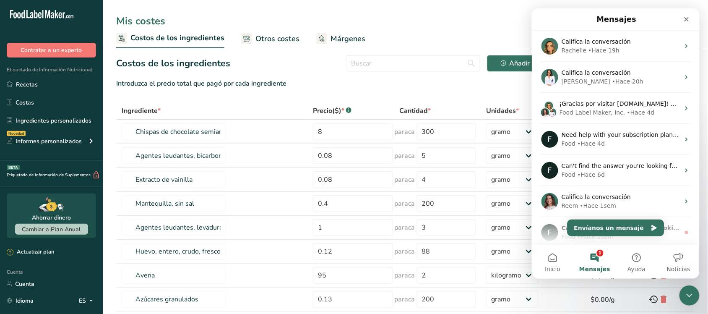
click at [596, 249] on button "1 Mensajes" at bounding box center [595, 262] width 42 height 34
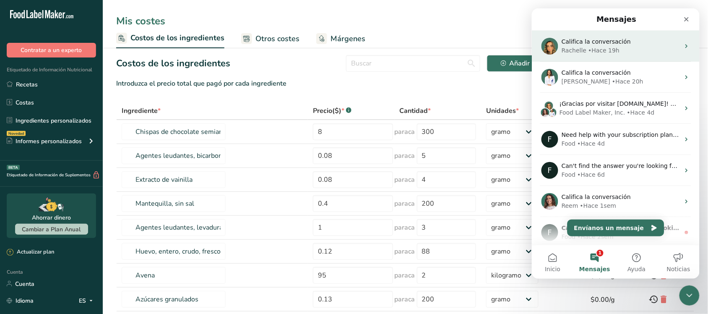
click at [592, 50] on div "• Hace 19h" at bounding box center [603, 50] width 31 height 9
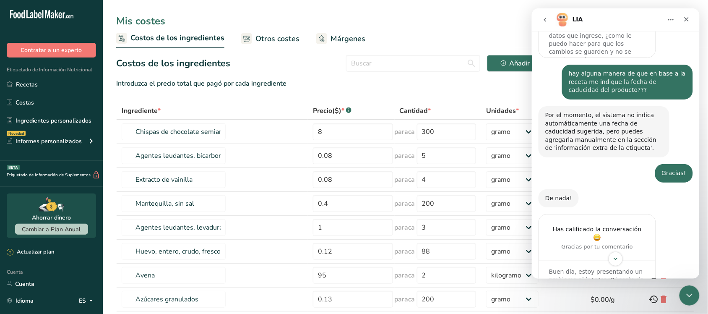
scroll to position [595, 0]
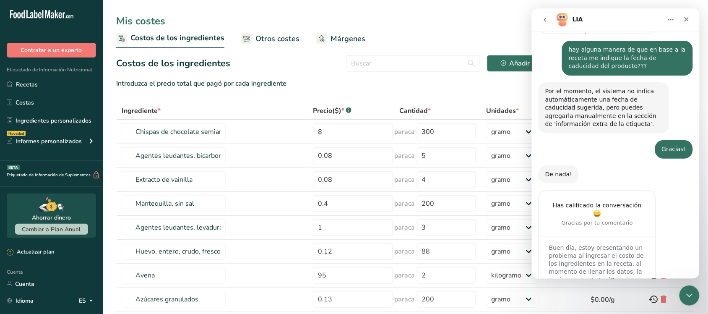
click at [540, 27] on nav "LIA" at bounding box center [616, 19] width 168 height 23
click at [545, 22] on icon "go back" at bounding box center [545, 19] width 7 height 7
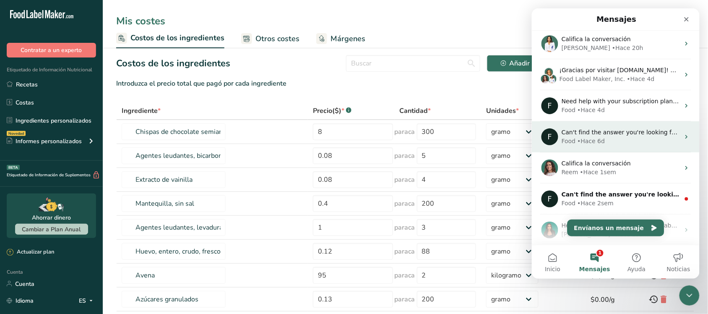
scroll to position [68, 0]
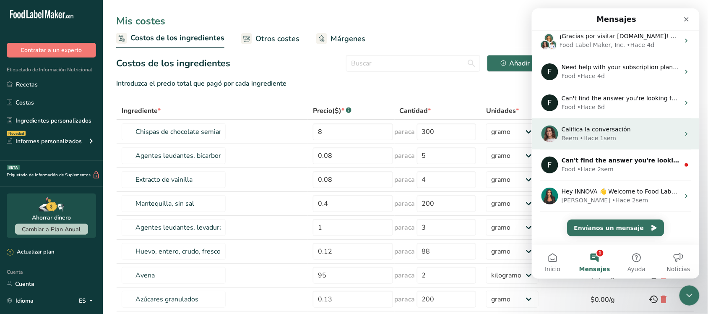
click at [585, 133] on div "• Hace 1sem" at bounding box center [598, 137] width 37 height 9
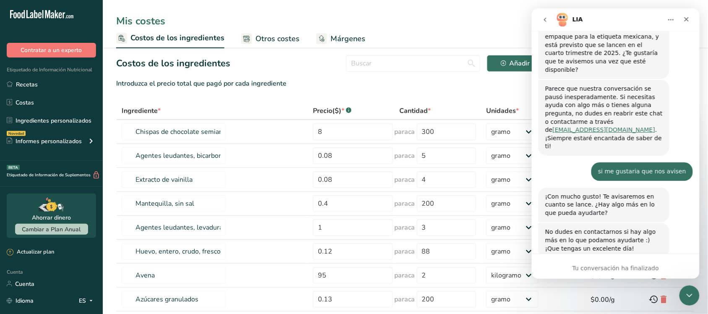
scroll to position [439, 0]
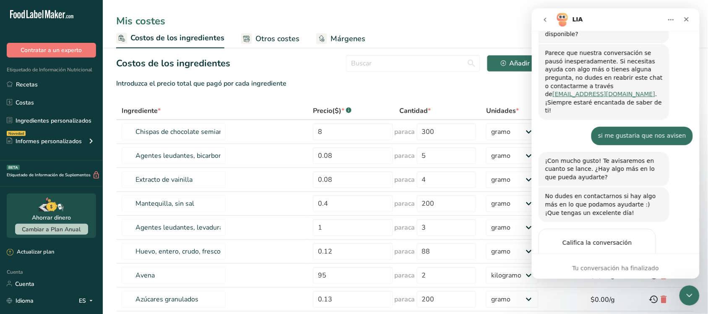
click at [545, 18] on icon "go back" at bounding box center [545, 19] width 7 height 7
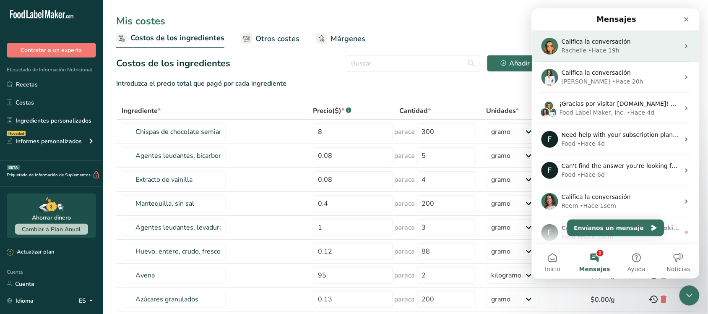
click at [553, 23] on div "Mensajes" at bounding box center [615, 18] width 157 height 15
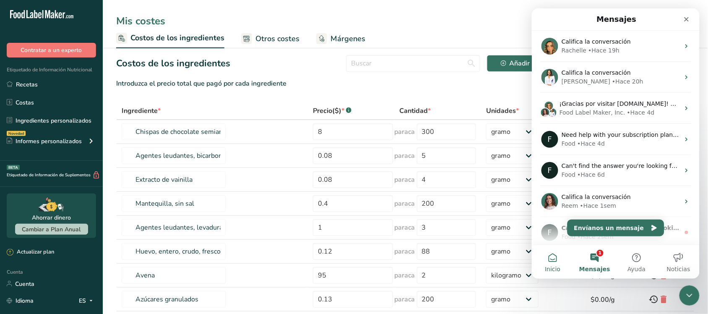
click at [555, 264] on button "Inicio" at bounding box center [553, 262] width 42 height 34
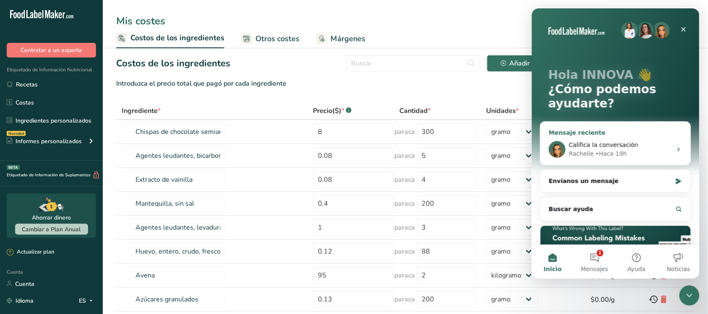
click at [597, 138] on div "Califica la conversación [PERSON_NAME] 19h" at bounding box center [615, 148] width 150 height 31
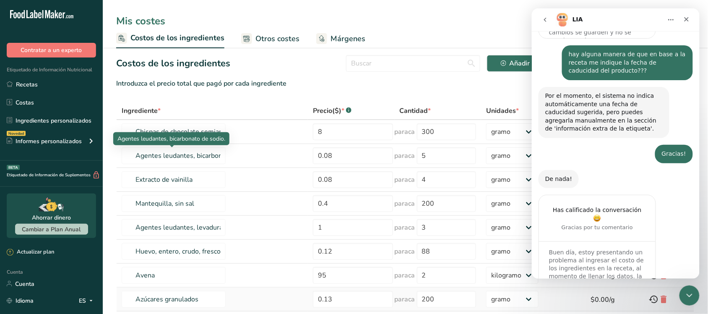
scroll to position [595, 0]
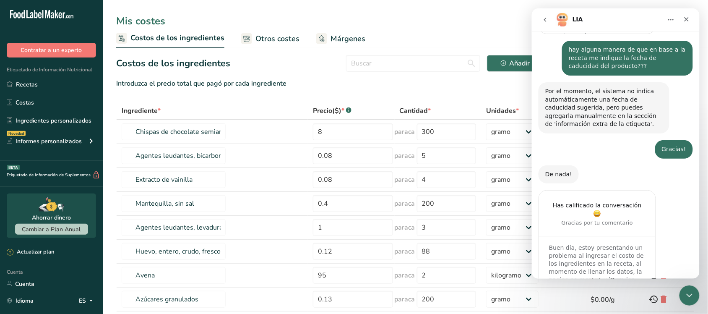
click at [598, 236] on div "Buen día, estoy presentando un problema al ingresar el costo de los ingrediente…" at bounding box center [597, 272] width 117 height 73
